Goal: Find specific page/section: Find specific page/section

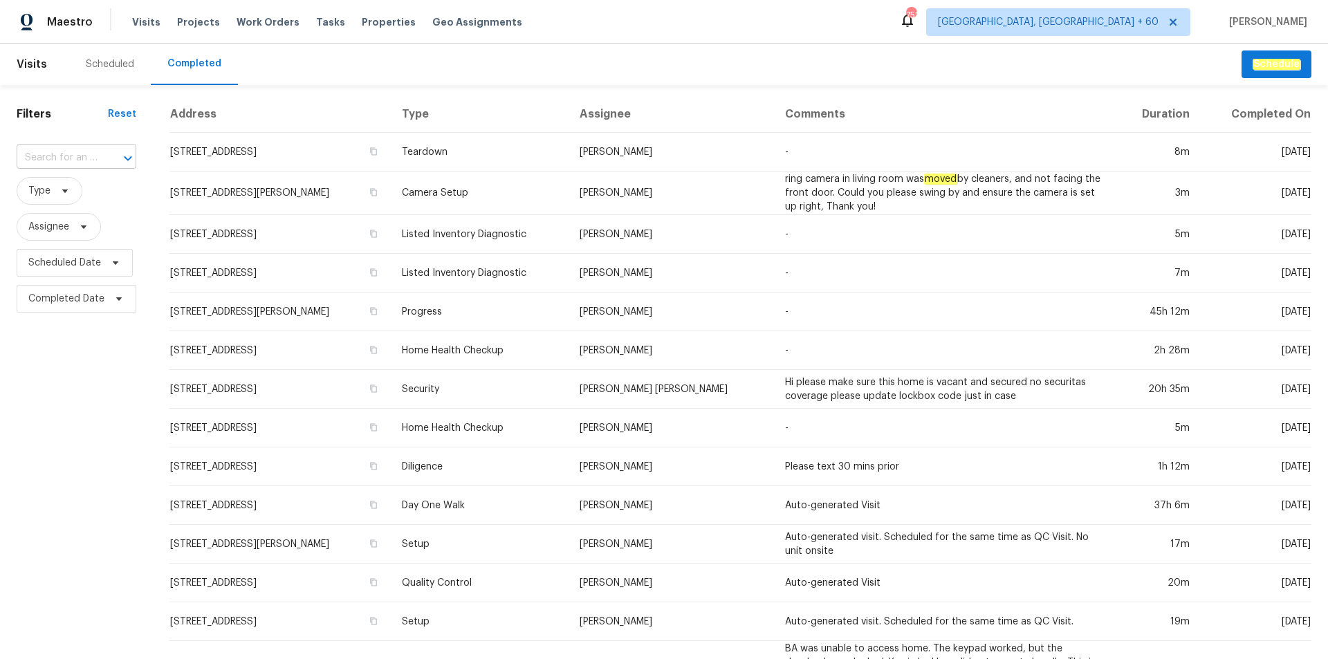
click at [40, 148] on input "text" at bounding box center [57, 157] width 81 height 21
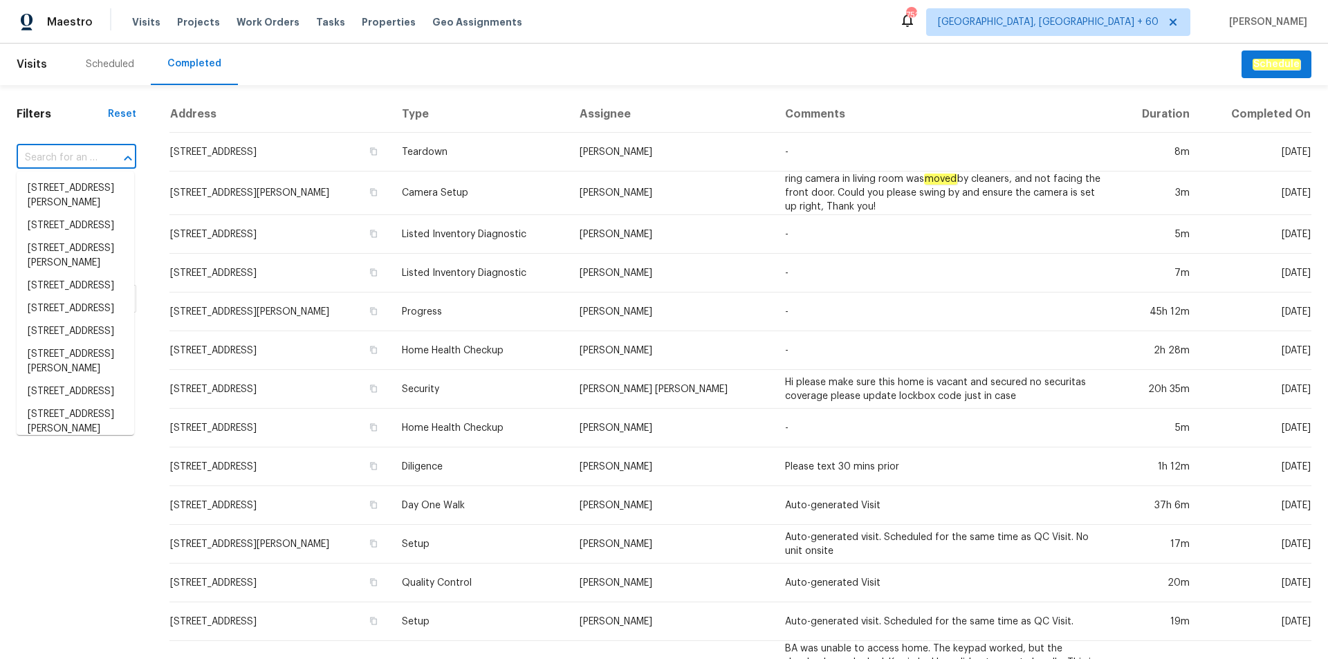
paste input "[STREET_ADDRESS][PERSON_NAME]"
type input "[STREET_ADDRESS][PERSON_NAME]"
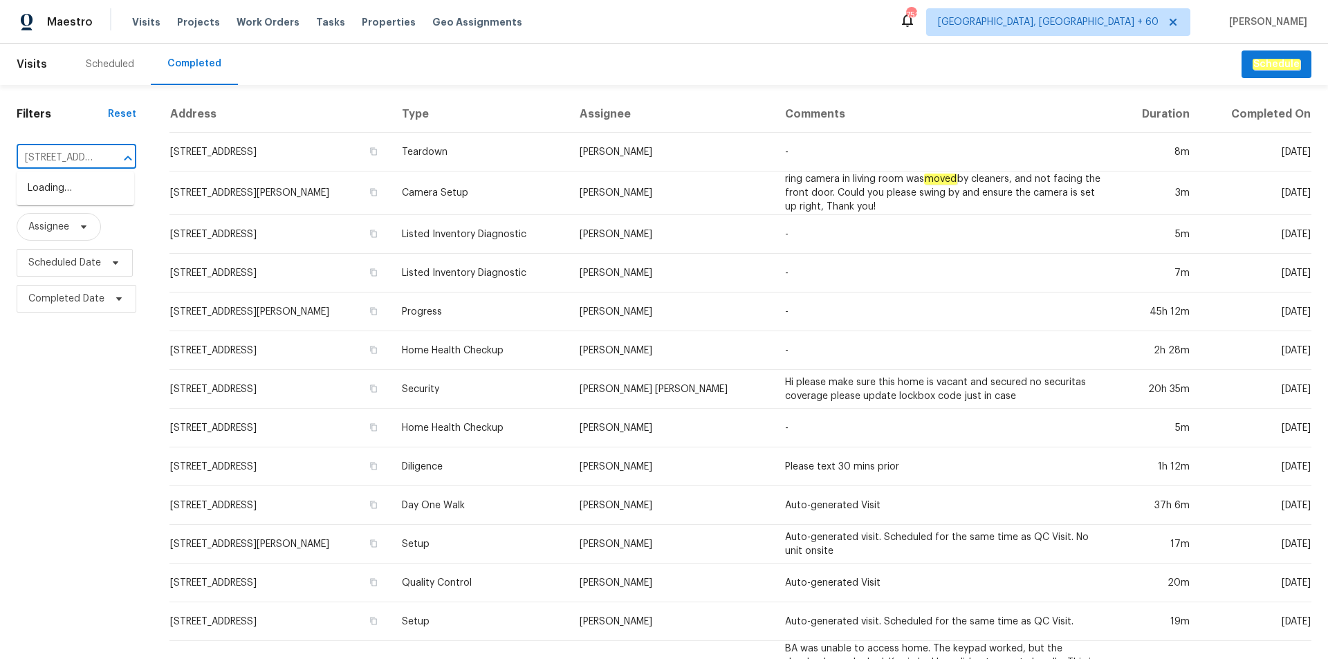
scroll to position [0, 111]
click at [59, 181] on li "[STREET_ADDRESS][PERSON_NAME]" at bounding box center [76, 195] width 118 height 37
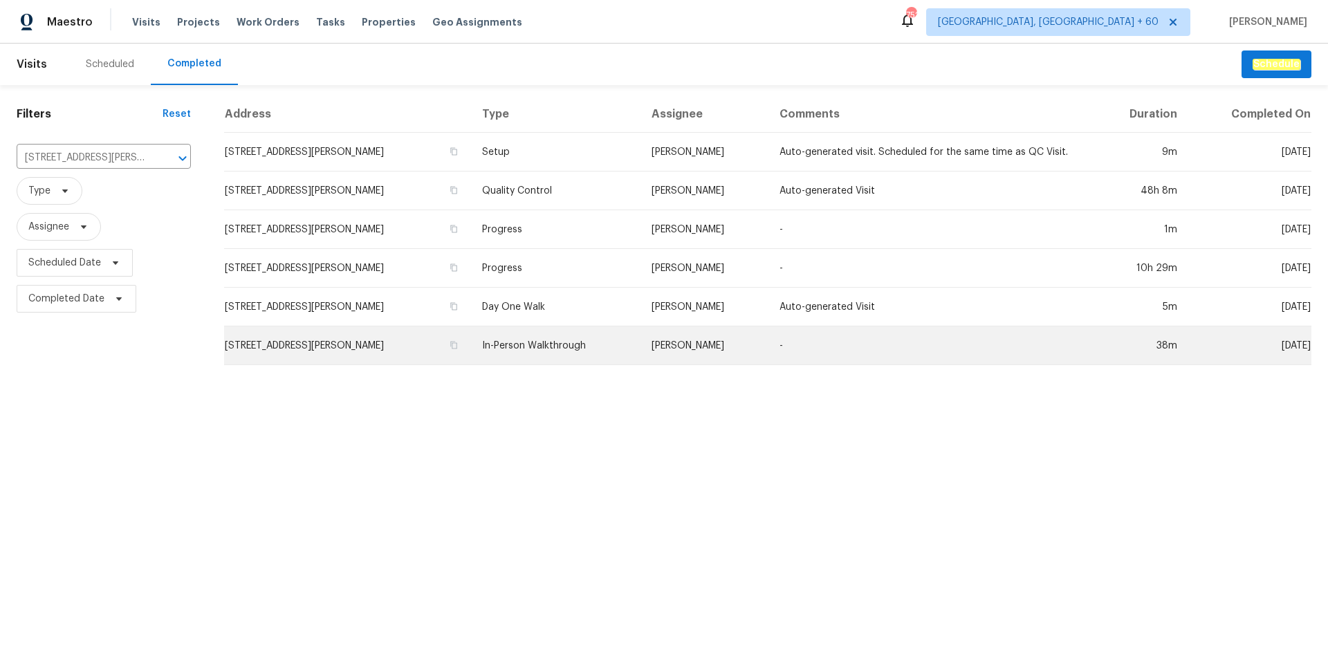
click at [610, 354] on td "In-Person Walkthrough" at bounding box center [555, 345] width 169 height 39
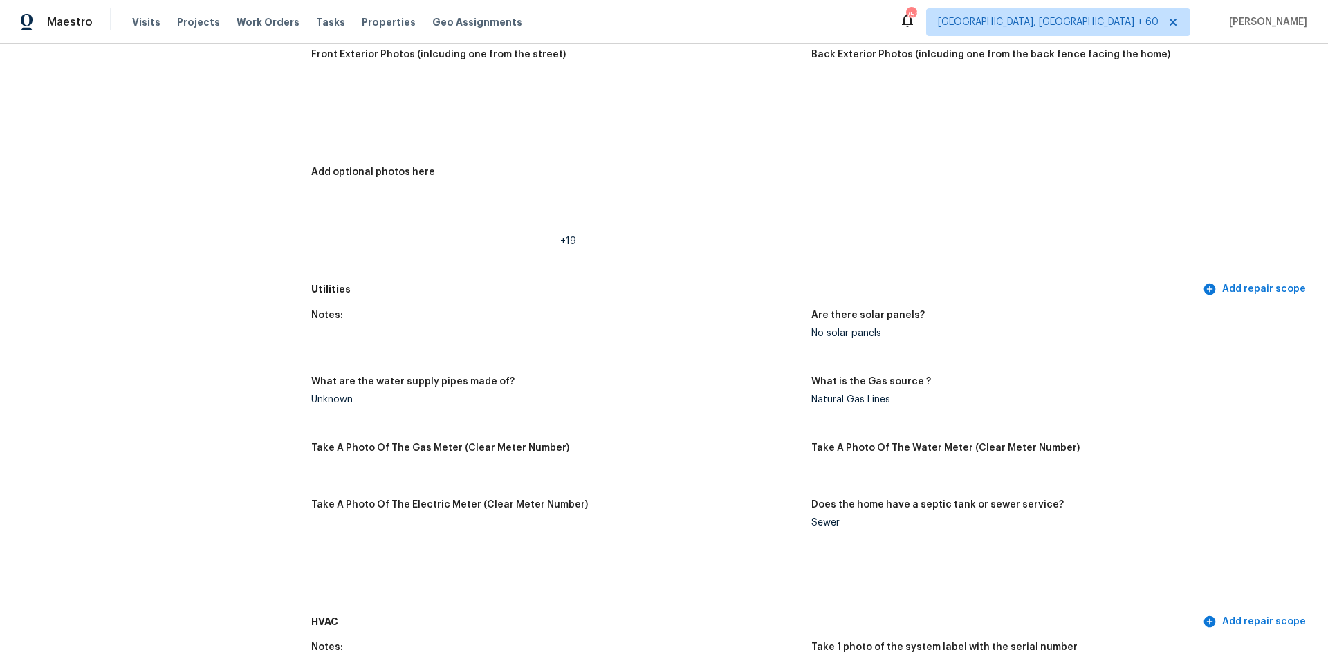
scroll to position [623, 0]
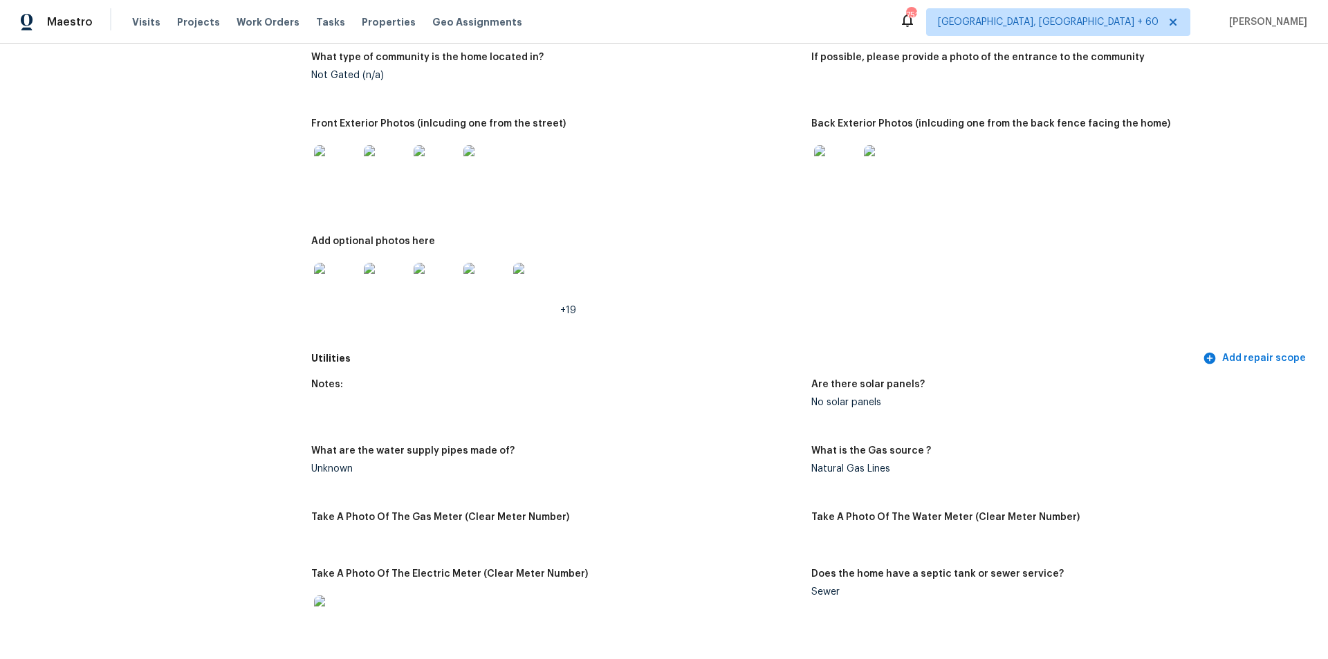
click at [842, 157] on img at bounding box center [836, 167] width 44 height 44
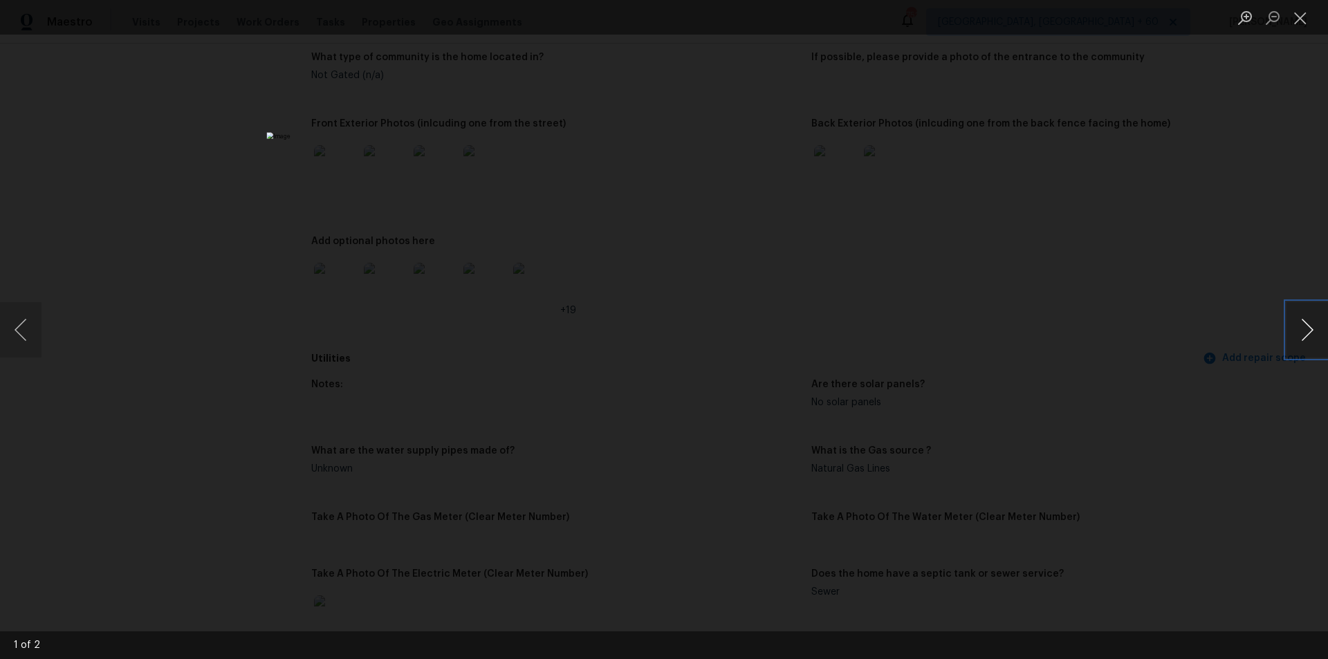
click at [1314, 335] on button "Next image" at bounding box center [1308, 329] width 42 height 55
click at [1111, 343] on div "Lightbox" at bounding box center [664, 329] width 1328 height 659
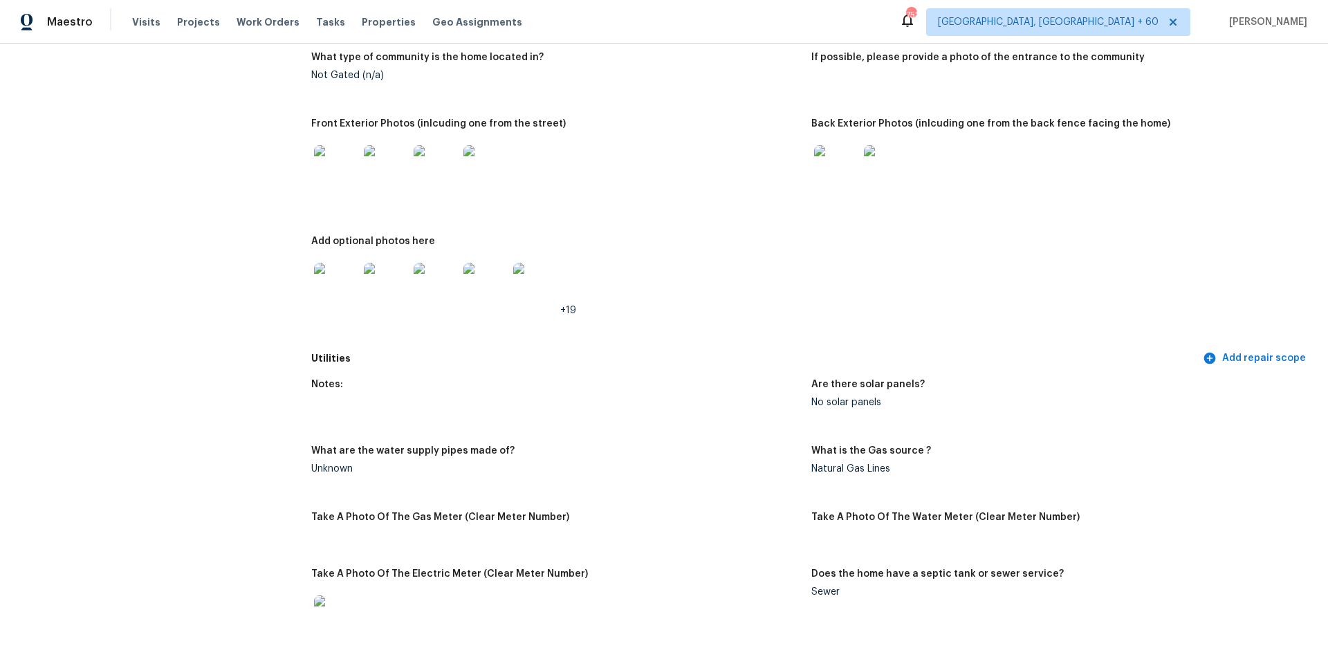
click at [326, 265] on img at bounding box center [336, 285] width 44 height 44
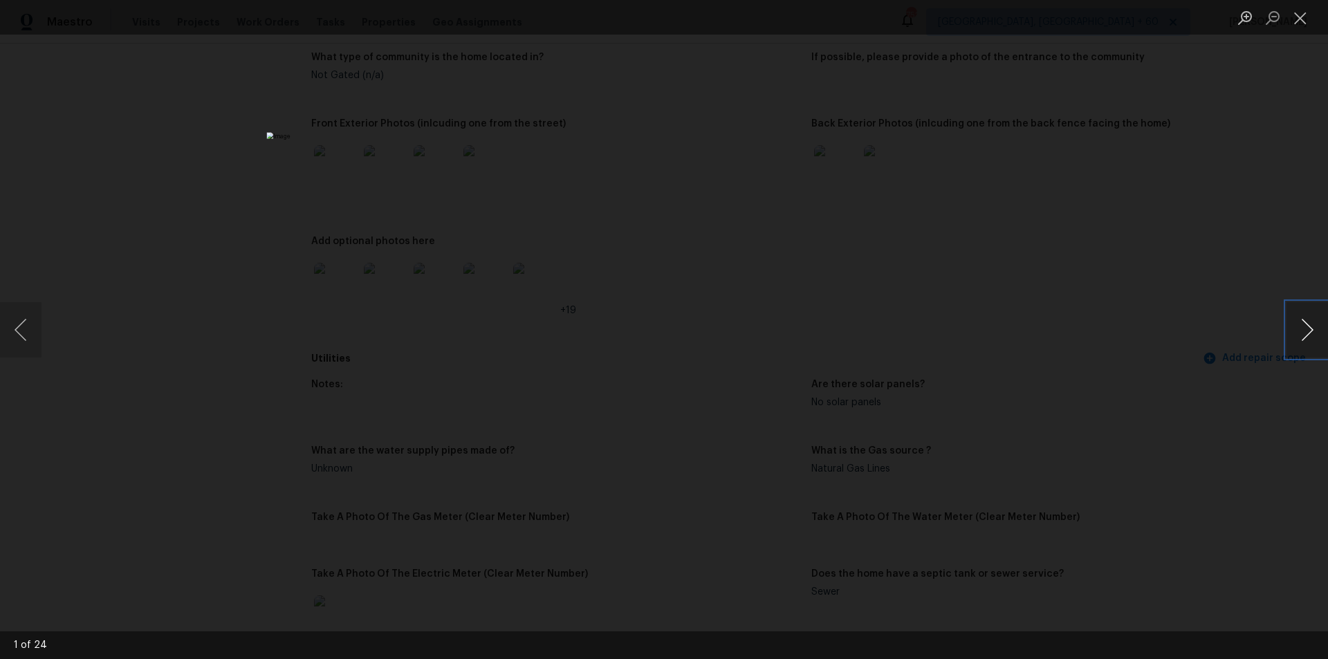
click at [1325, 322] on button "Next image" at bounding box center [1308, 329] width 42 height 55
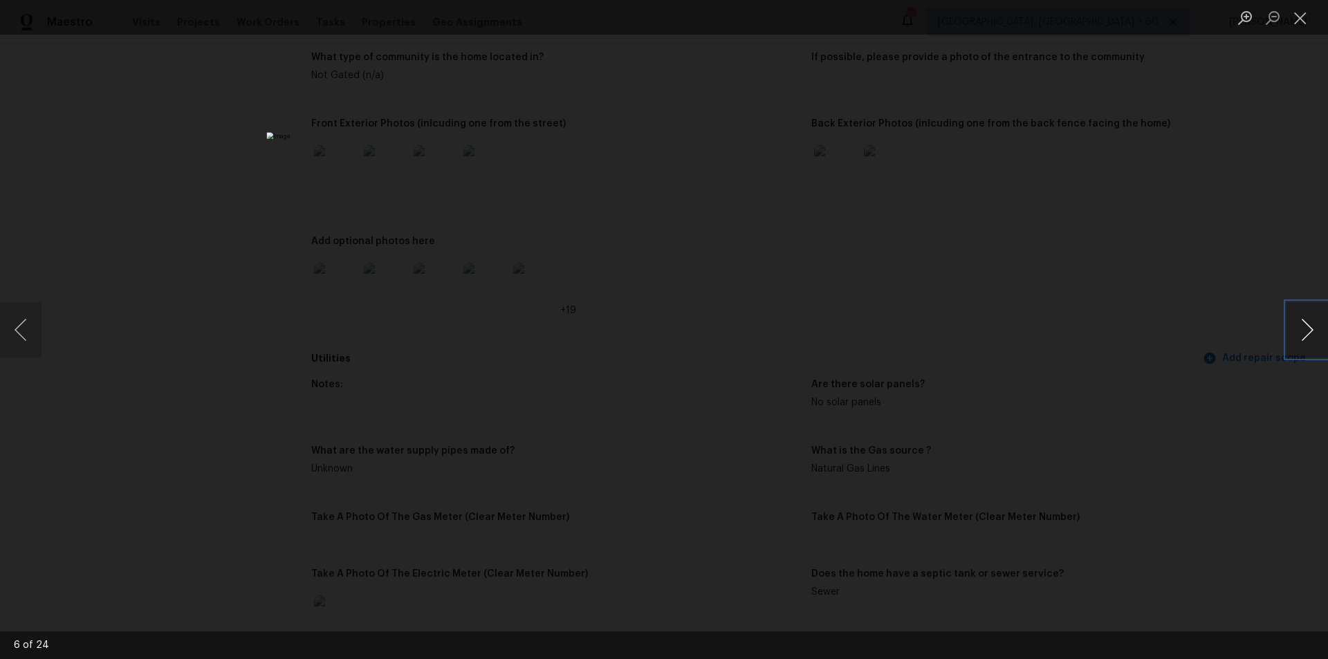
click at [1325, 322] on button "Next image" at bounding box center [1308, 329] width 42 height 55
click at [1320, 324] on button "Next image" at bounding box center [1308, 329] width 42 height 55
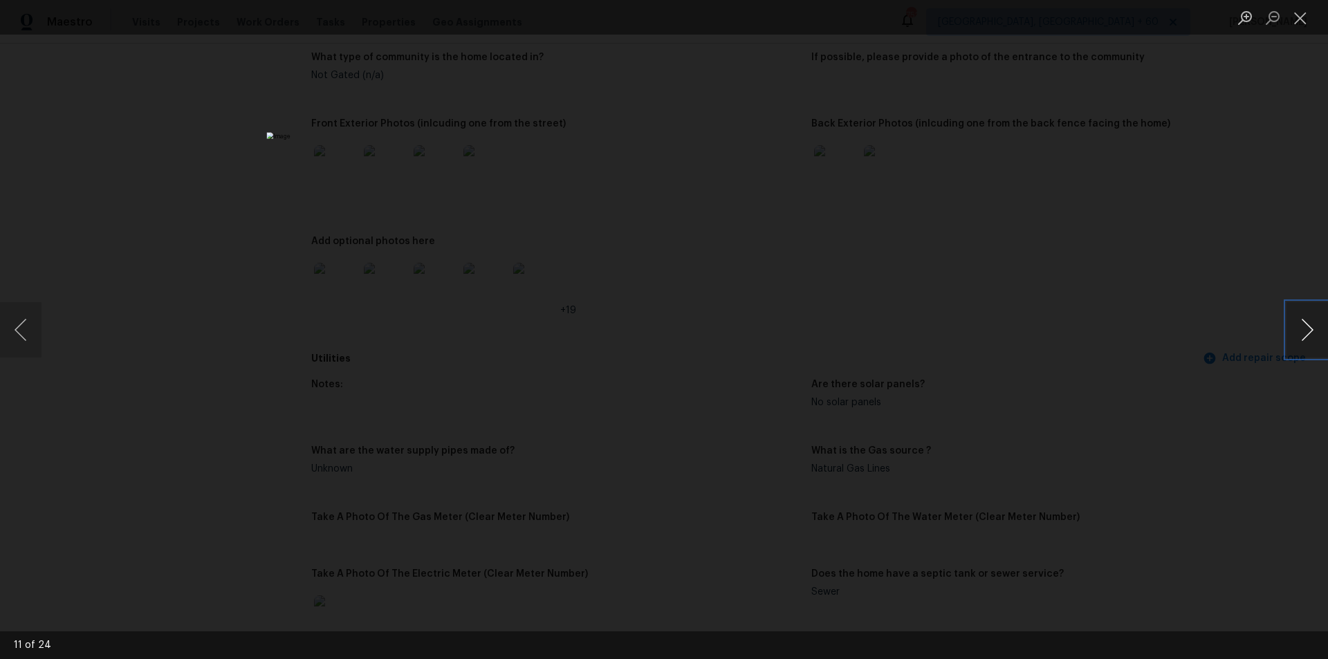
click at [1318, 324] on button "Next image" at bounding box center [1308, 329] width 42 height 55
click at [21, 332] on button "Previous image" at bounding box center [21, 329] width 42 height 55
click at [1323, 330] on button "Next image" at bounding box center [1308, 329] width 42 height 55
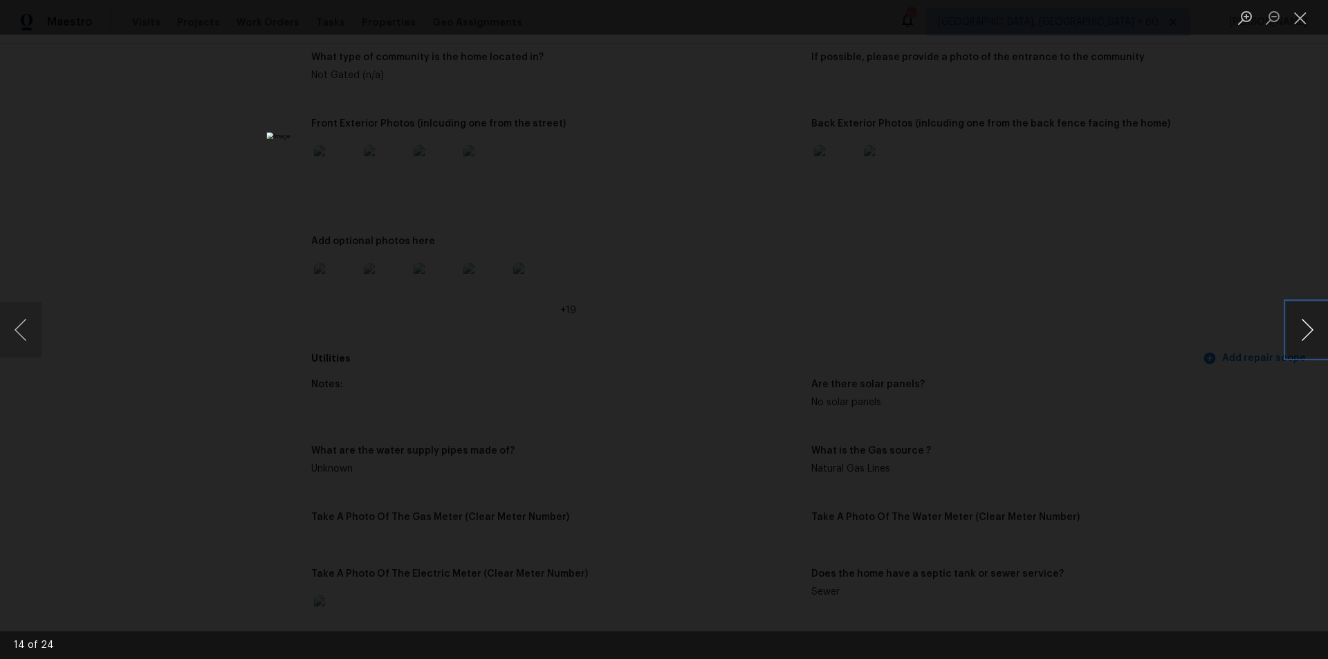
click at [1323, 330] on button "Next image" at bounding box center [1308, 329] width 42 height 55
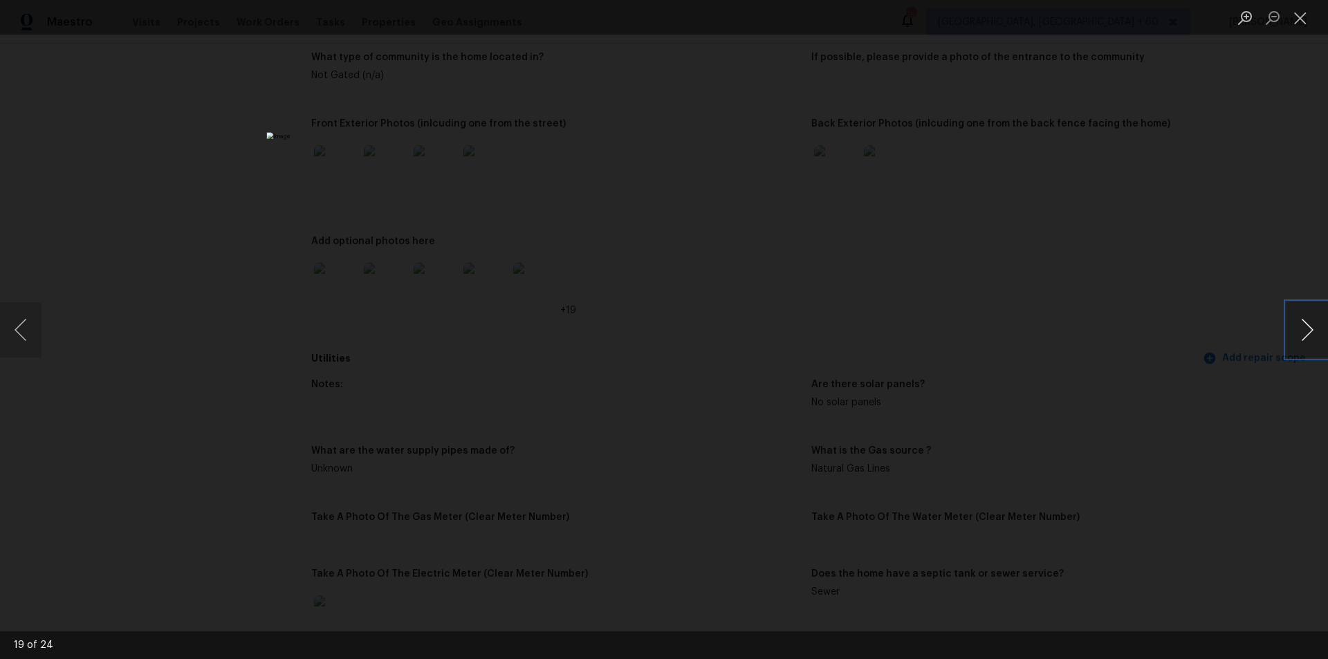
click at [1323, 330] on button "Next image" at bounding box center [1308, 329] width 42 height 55
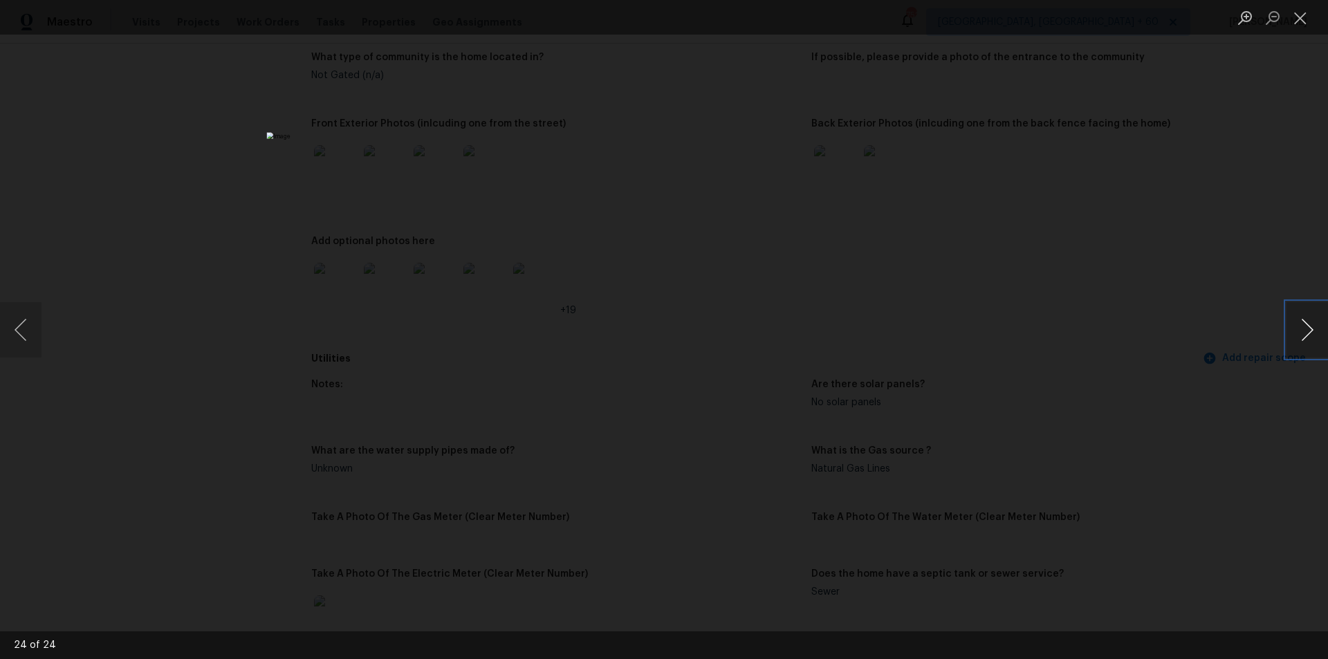
click at [1305, 329] on button "Next image" at bounding box center [1308, 329] width 42 height 55
click at [1046, 168] on div "Lightbox" at bounding box center [664, 329] width 1328 height 659
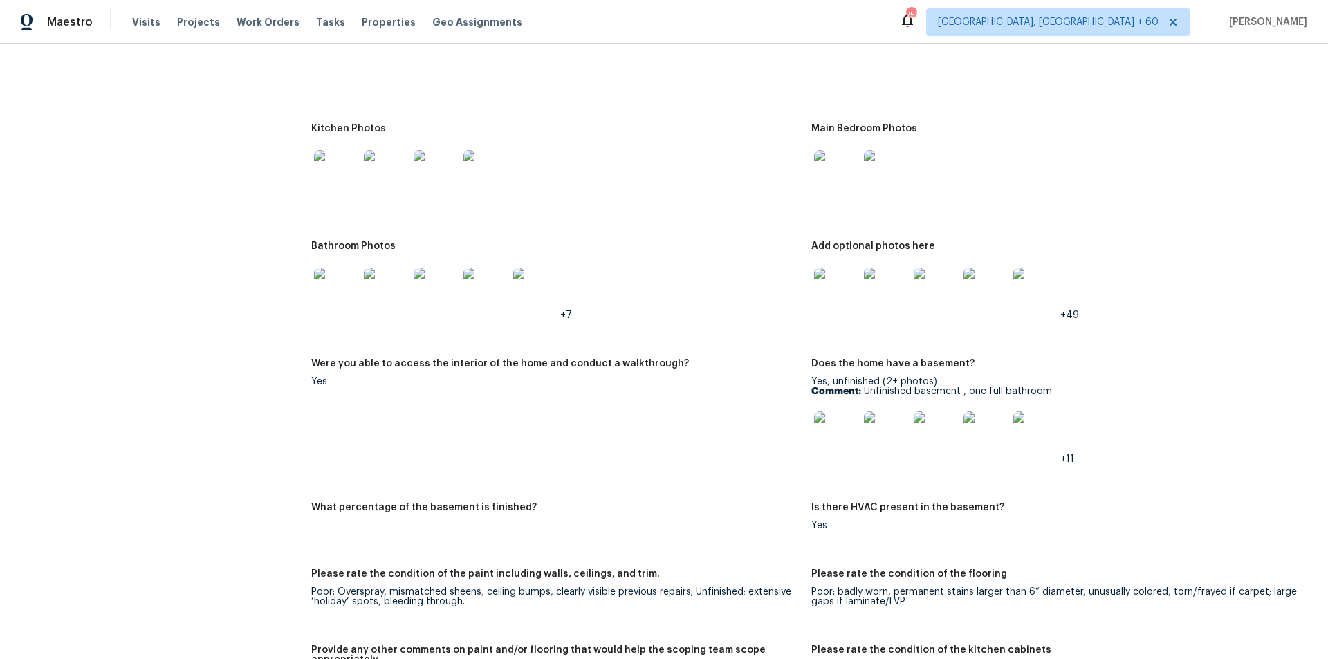
scroll to position [2283, 0]
